Goal: Information Seeking & Learning: Compare options

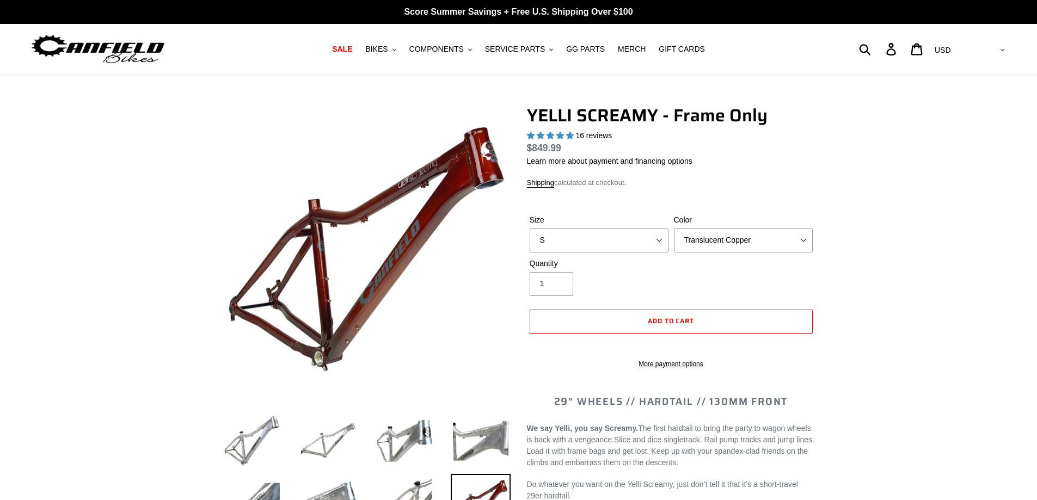
select select "highest-rating"
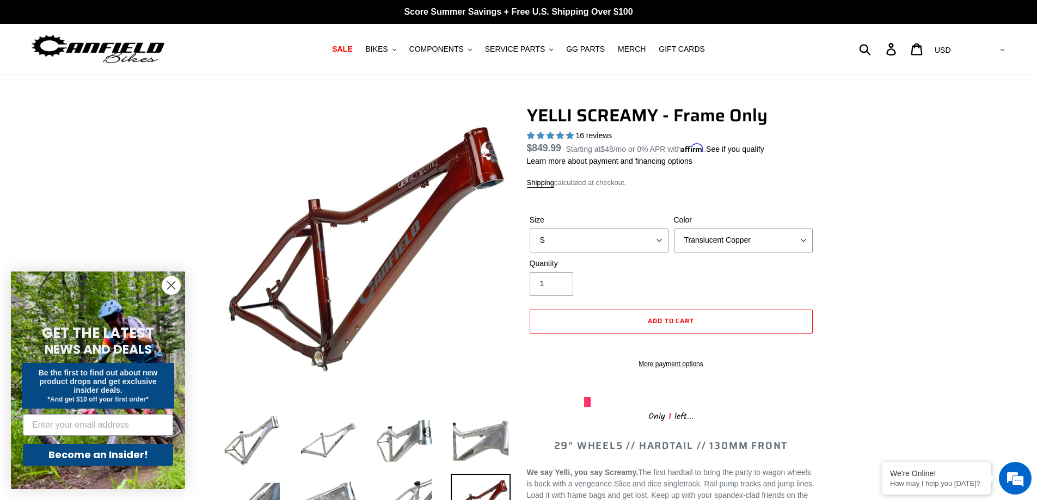
click at [174, 284] on circle "Close dialog" at bounding box center [171, 285] width 18 height 18
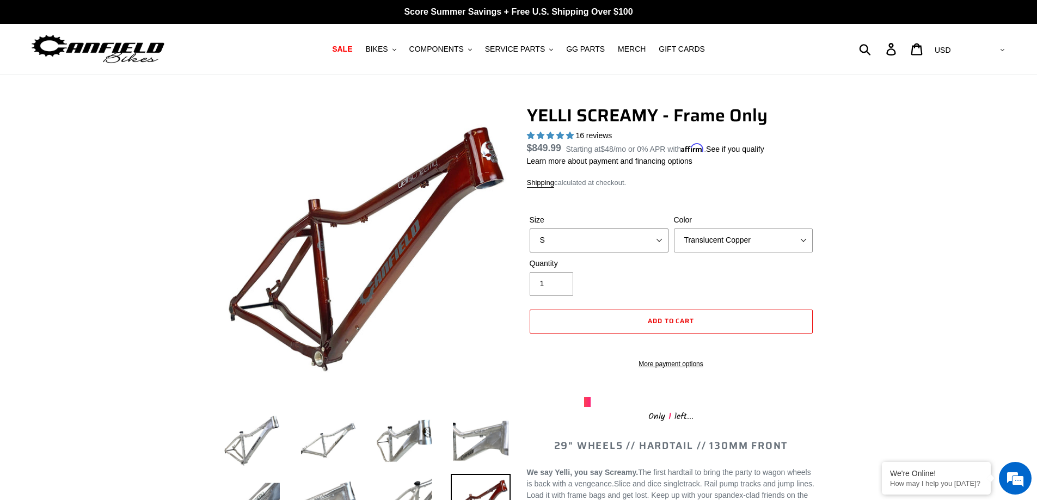
click at [661, 238] on select "S M L XL" at bounding box center [598, 241] width 139 height 24
select select "L"
click at [529, 229] on select "S M L XL" at bounding box center [598, 241] width 139 height 24
click at [803, 232] on select "Translucent Copper Purple Haze Raw" at bounding box center [743, 241] width 139 height 24
select select "Raw"
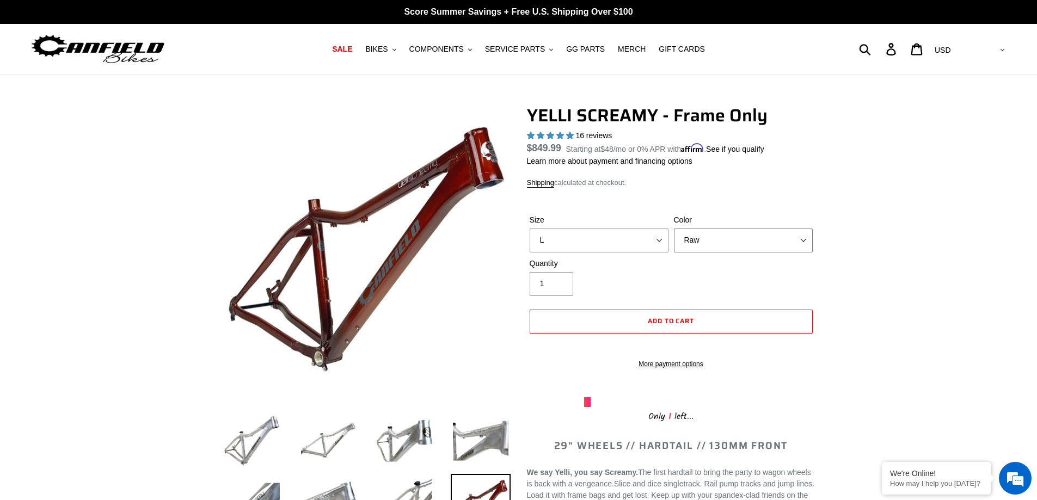
click at [674, 229] on select "Translucent Copper Purple Haze Raw" at bounding box center [743, 241] width 139 height 24
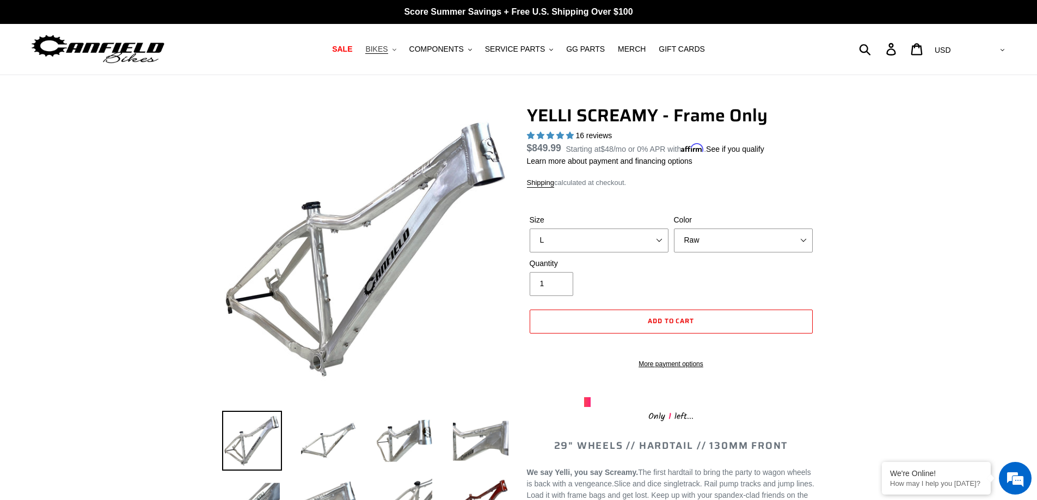
click at [396, 51] on icon ".cls-1{fill:#231f20}" at bounding box center [394, 50] width 4 height 4
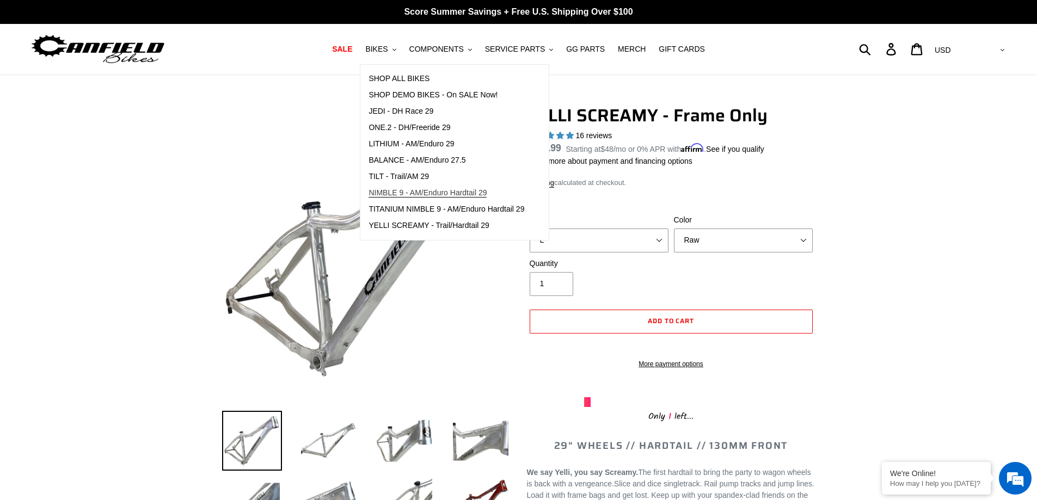
click at [434, 192] on span "NIMBLE 9 - AM/Enduro Hardtail 29" at bounding box center [427, 192] width 118 height 9
